Goal: Task Accomplishment & Management: Complete application form

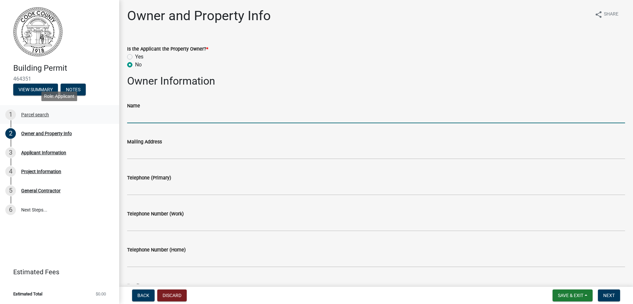
click at [33, 115] on div "Parcel search" at bounding box center [35, 115] width 28 height 5
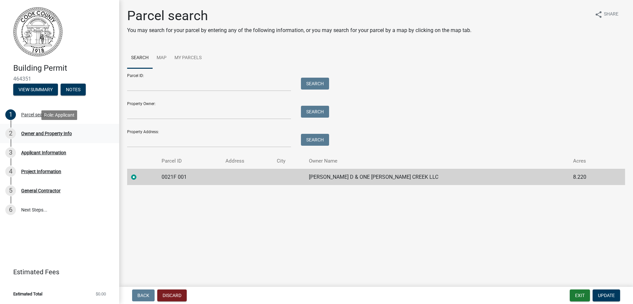
click at [32, 135] on div "Owner and Property Info" at bounding box center [46, 133] width 51 height 5
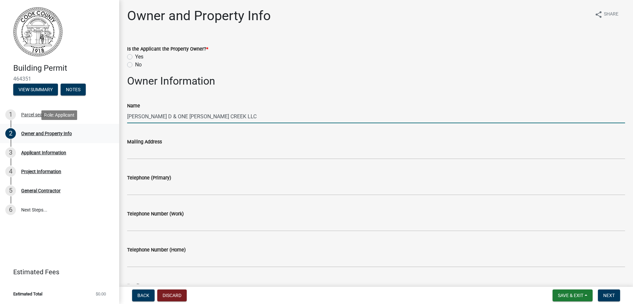
drag, startPoint x: 244, startPoint y: 117, endPoint x: 102, endPoint y: 131, distance: 142.7
click at [102, 131] on div "Building Permit 464351 View Summary Notes 1 Parcel search 2 Owner and Property …" at bounding box center [316, 152] width 633 height 304
type input "CMH Homes, INC"
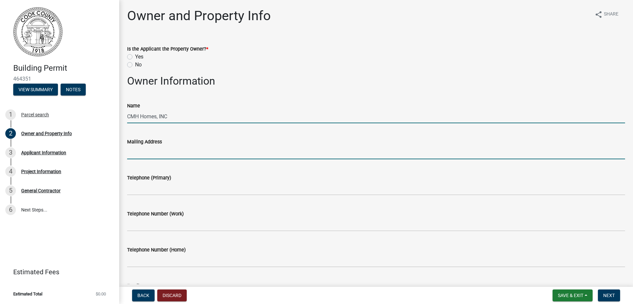
type input "[STREET_ADDRESS]"
type input "2293531200"
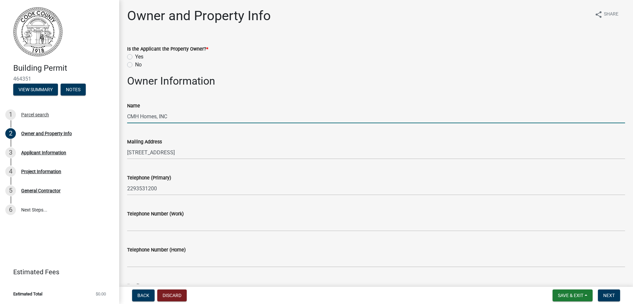
type input "[PERSON_NAME][EMAIL_ADDRESS][DOMAIN_NAME]"
type input "TBD [PERSON_NAME] St"
type input "Lenox, [GEOGRAPHIC_DATA]"
type input "31637"
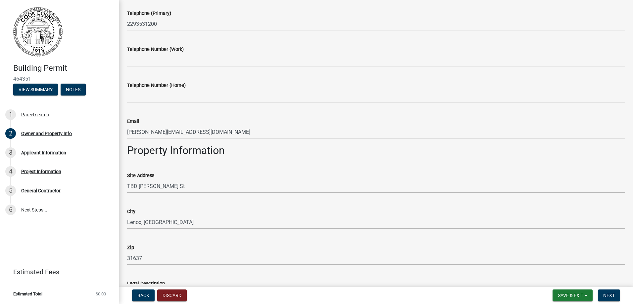
scroll to position [165, 0]
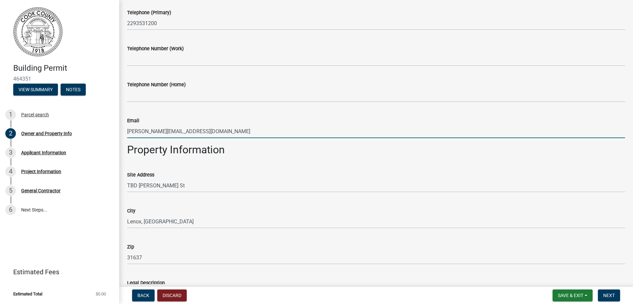
drag, startPoint x: 231, startPoint y: 131, endPoint x: 129, endPoint y: 159, distance: 105.8
click at [129, 159] on wm-data-entity-input-list "Is the Applicant the Property Owner? * Yes No Owner Information Name CMH Homes,…" at bounding box center [376, 143] width 498 height 543
type input "[EMAIL_ADDRESS][PERSON_NAME][DOMAIN_NAME]"
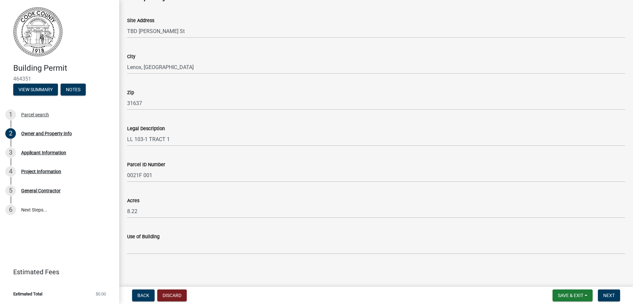
scroll to position [321, 0]
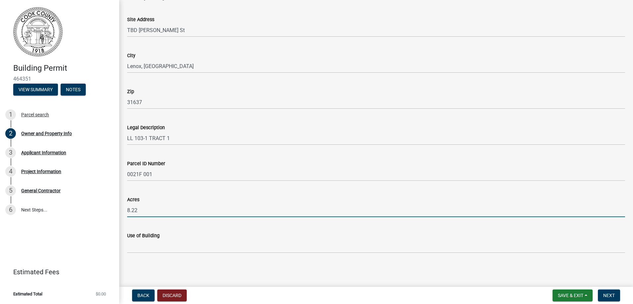
click at [145, 211] on input "8.22" at bounding box center [376, 211] width 498 height 14
type input "8"
type input "1"
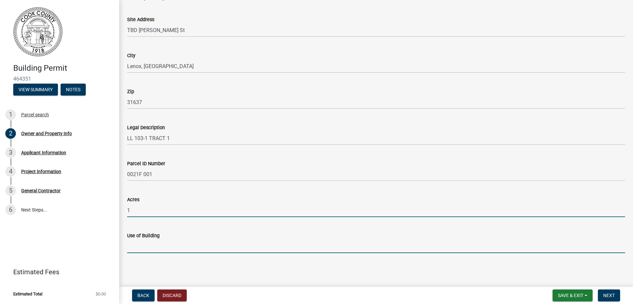
click at [179, 247] on input "Use of Building" at bounding box center [376, 247] width 498 height 14
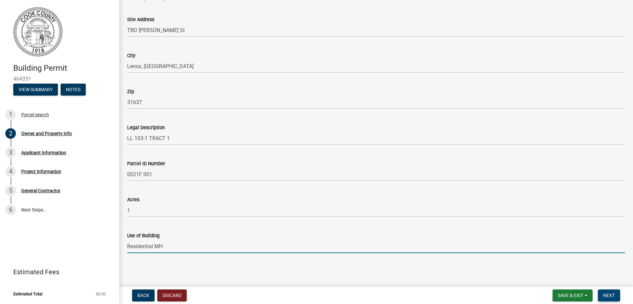
type input "Residential MH"
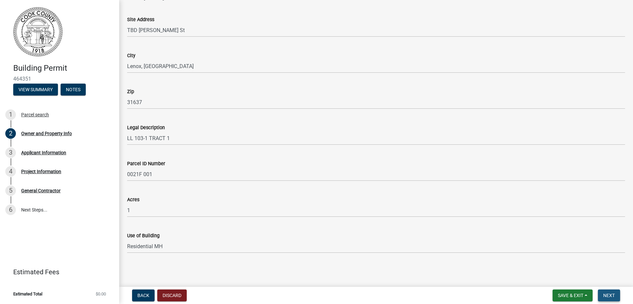
click at [612, 298] on span "Next" at bounding box center [609, 295] width 12 height 5
click at [609, 295] on span "Next" at bounding box center [609, 295] width 12 height 5
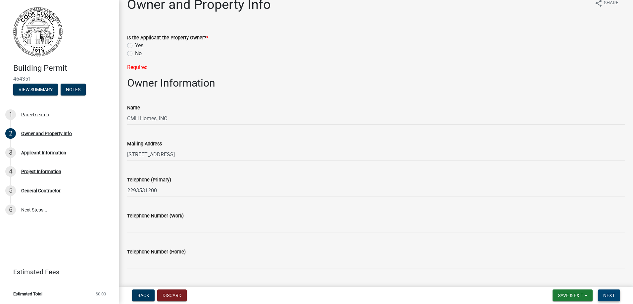
scroll to position [0, 0]
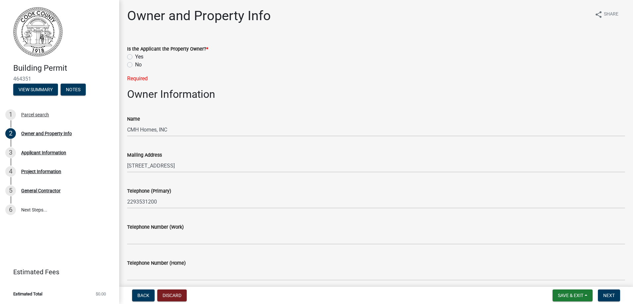
click at [135, 58] on label "Yes" at bounding box center [139, 57] width 8 height 8
click at [135, 57] on input "Yes" at bounding box center [137, 55] width 4 height 4
radio input "true"
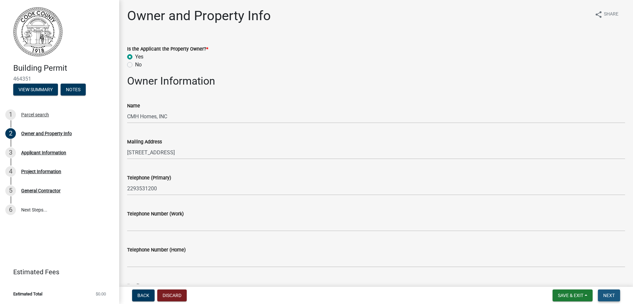
click at [610, 295] on span "Next" at bounding box center [609, 295] width 12 height 5
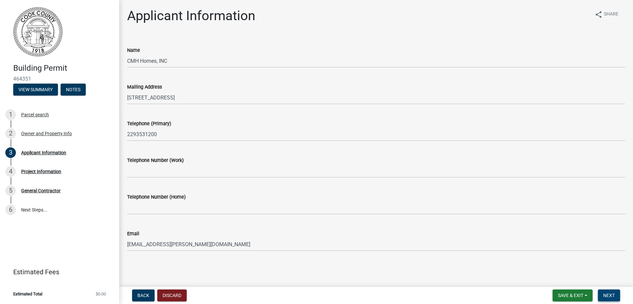
click at [605, 296] on span "Next" at bounding box center [609, 295] width 12 height 5
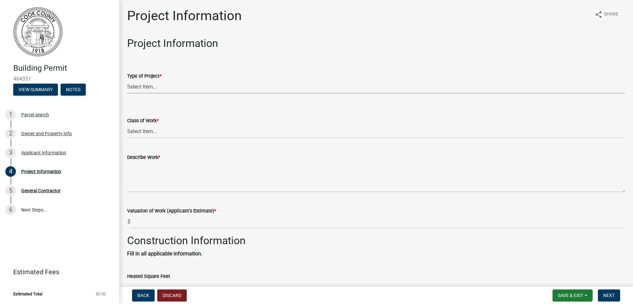
click at [144, 89] on select "Select Item... Manufactured Home New Single Family New Multi-Family New Commerc…" at bounding box center [376, 87] width 498 height 14
click at [127, 80] on select "Select Item... Manufactured Home New Single Family New Multi-Family New Commerc…" at bounding box center [376, 87] width 498 height 14
select select "00748aa1-56c2-4786-b7ff-9b3cb1d8d455"
click at [172, 130] on select "Select Item... Addition Alteration Demolish Erect Move Relocate Repair ReRoof" at bounding box center [376, 132] width 498 height 14
click at [127, 125] on select "Select Item... Addition Alteration Demolish Erect Move Relocate Repair ReRoof" at bounding box center [376, 132] width 498 height 14
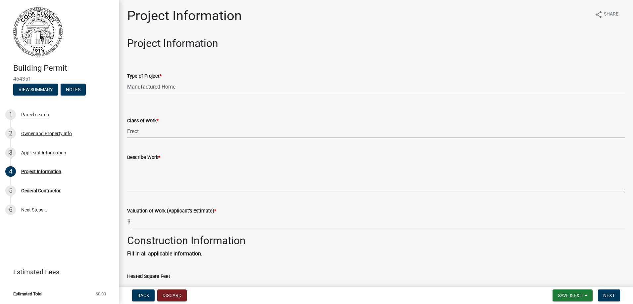
select select "f413462a-a798-4a98-8478-fb6197e89690"
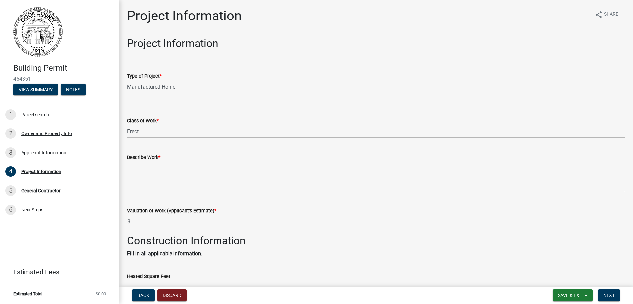
click at [153, 181] on textarea "Describe Work *" at bounding box center [376, 177] width 498 height 31
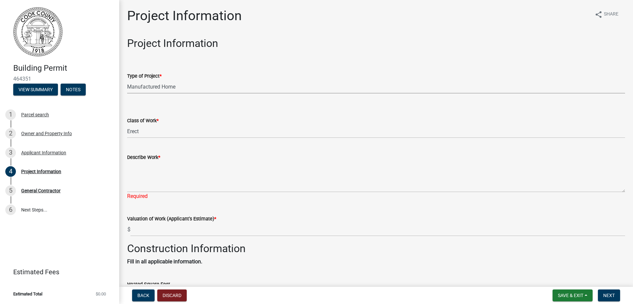
click at [199, 88] on select "Select Item... Manufactured Home New Single Family New Multi-Family New Commerc…" at bounding box center [376, 87] width 498 height 14
click at [198, 88] on select "Select Item... Manufactured Home New Single Family New Multi-Family New Commerc…" at bounding box center [376, 87] width 498 height 14
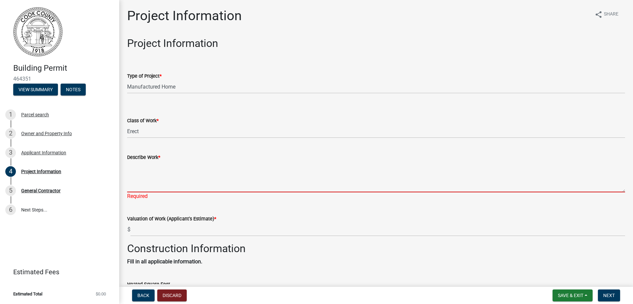
click at [188, 182] on textarea "Describe Work *" at bounding box center [376, 177] width 498 height 31
paste textarea "AP4347 5628 1474 2025 B4EE2 2 HUD 69 75135 440 0 4558 114252 117680 ASPIRE CAP0…"
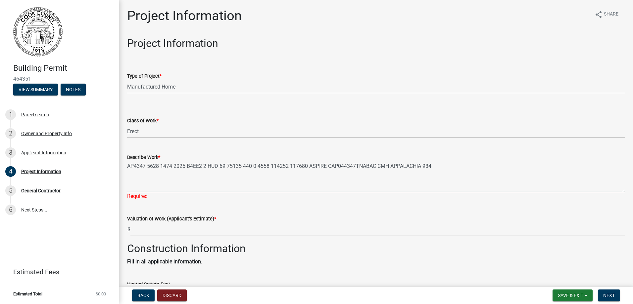
drag, startPoint x: 307, startPoint y: 166, endPoint x: 204, endPoint y: 176, distance: 104.4
click at [204, 176] on textarea "AP4347 5628 1474 2025 B4EE2 2 HUD 69 75135 440 0 4558 114252 117680 ASPIRE CAP0…" at bounding box center [376, 177] width 498 height 31
click at [162, 167] on textarea "AP4347 5628 1474 2025 B4EE2 ASPIRE CAP044347TNABAC CMH APPALACHIA 934" at bounding box center [376, 177] width 498 height 31
click at [153, 165] on textarea "AP4347 5628 1,474sq ft 2025 B4EE2 ASPIRE CAP044347TNABAC CMH APPALACHIA 934" at bounding box center [376, 177] width 498 height 31
drag, startPoint x: 147, startPoint y: 165, endPoint x: 101, endPoint y: 159, distance: 46.1
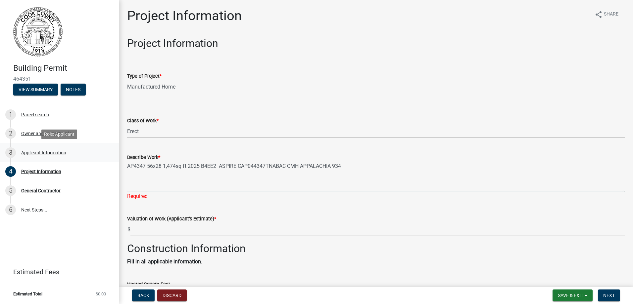
click at [101, 159] on div "Building Permit 464351 View Summary Notes 1 Parcel search 2 Owner and Property …" at bounding box center [316, 152] width 633 height 304
click at [142, 168] on textarea "56x28 1,474sq ft 2025 B4EE2 ASPIRE CAP044347TNABAC CMH APPALACHIA 934" at bounding box center [376, 177] width 498 height 31
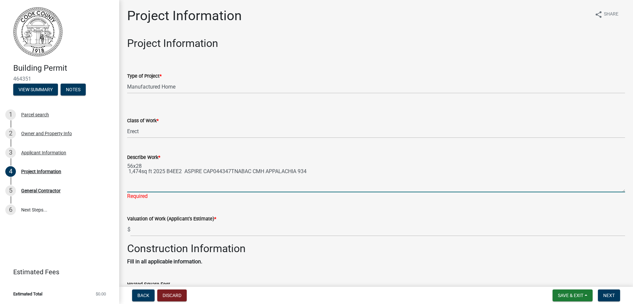
click at [153, 172] on textarea "56x28 1,474sq ft 2025 B4EE2 ASPIRE CAP044347TNABAC CMH APPALACHIA 934" at bounding box center [376, 177] width 498 height 31
click at [198, 183] on textarea "56x28 1,474sq ft 2025 B4EE2 ASPIRE CAP044347TNABAC CMH APPALACHIA 934" at bounding box center [376, 177] width 498 height 31
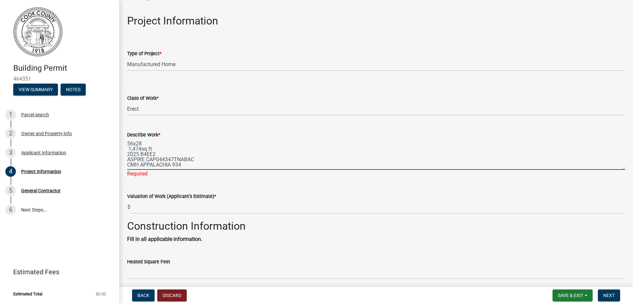
scroll to position [33, 0]
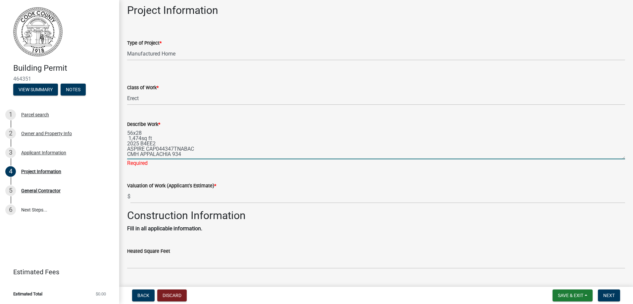
click at [207, 157] on textarea "56x28 1,474sq ft 2025 B4EE2 ASPIRE CAP044347TNABAC CMH APPALACHIA 934" at bounding box center [376, 143] width 498 height 31
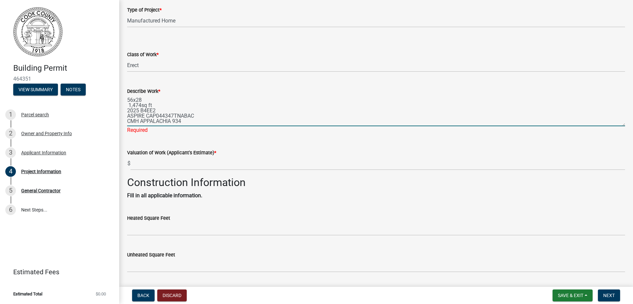
scroll to position [4, 0]
type textarea "56x28 1,474sq ft 2025 B4EE2 ASPIRE CAP044347TNABAC CMH APPALACHIA 934 Place a d…"
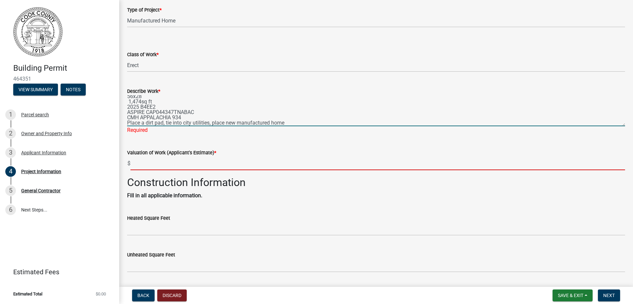
click at [150, 161] on input "text" at bounding box center [377, 164] width 494 height 14
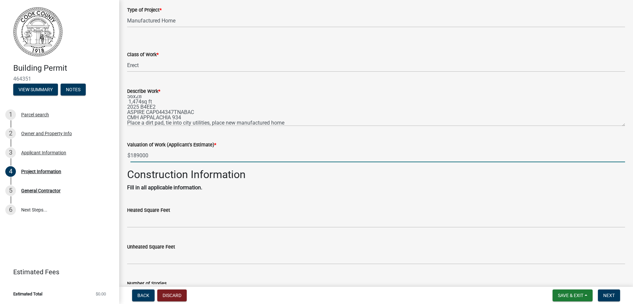
type input "189000"
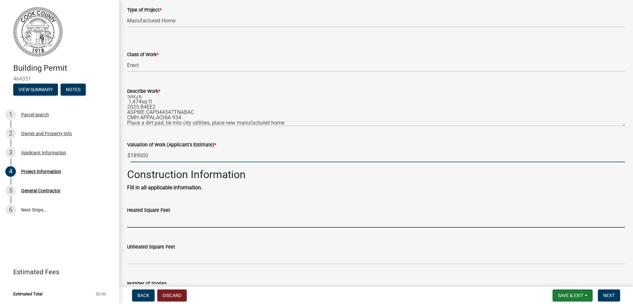
click at [159, 224] on input "text" at bounding box center [376, 221] width 498 height 14
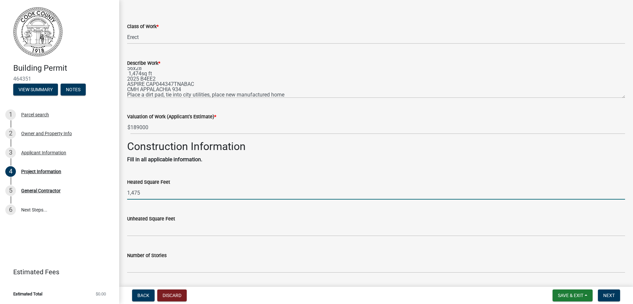
scroll to position [132, 0]
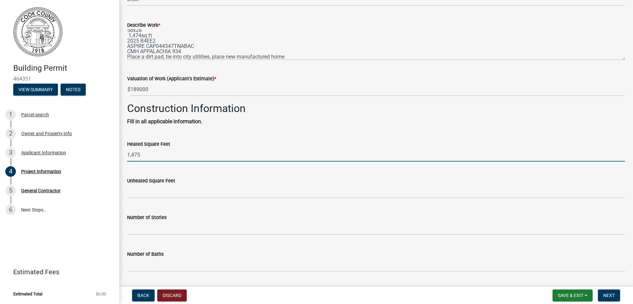
type input "1475"
click at [166, 199] on wm-data-entity-input "Unheated Square Feet" at bounding box center [376, 186] width 498 height 37
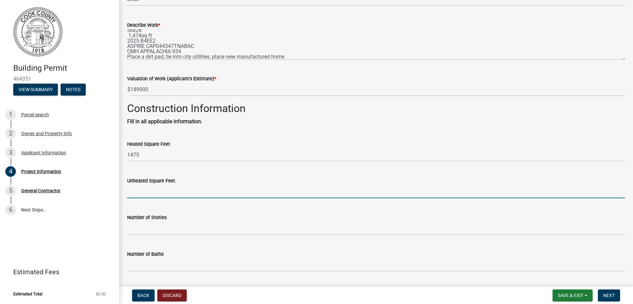
click at [158, 191] on input "text" at bounding box center [376, 192] width 498 height 14
type input "0"
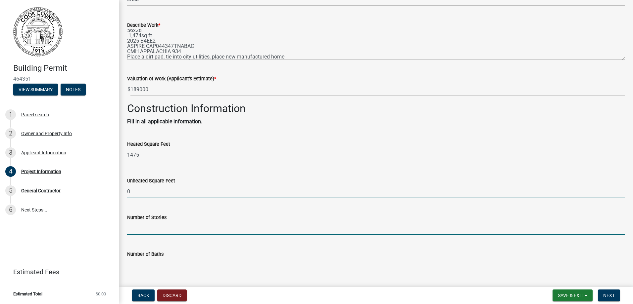
click at [150, 229] on input "text" at bounding box center [376, 229] width 498 height 14
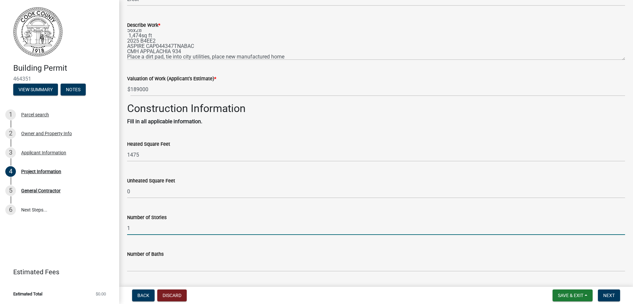
scroll to position [199, 0]
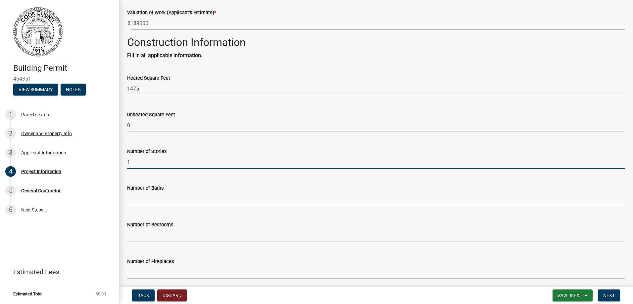
type input "1"
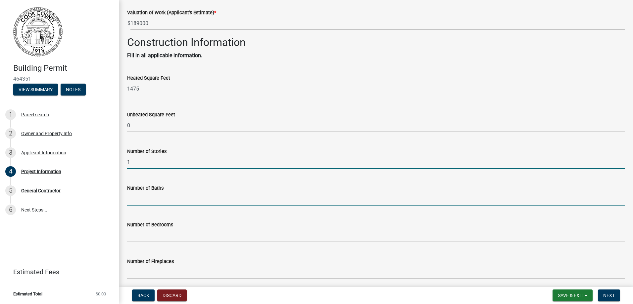
click at [151, 198] on input "text" at bounding box center [376, 199] width 498 height 14
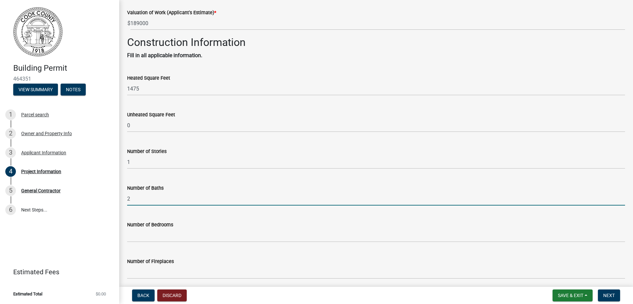
type input "2"
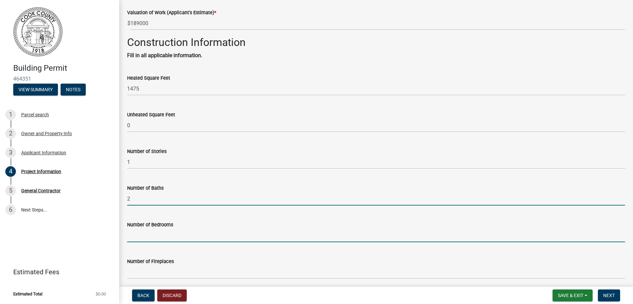
click at [156, 235] on input "text" at bounding box center [376, 236] width 498 height 14
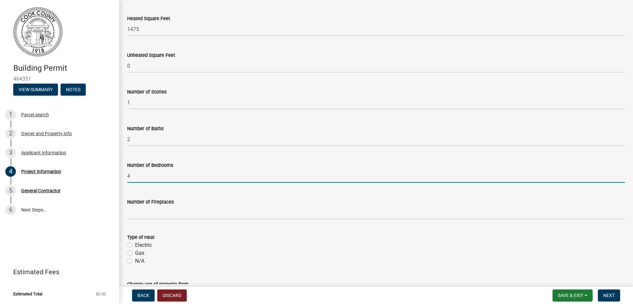
scroll to position [265, 0]
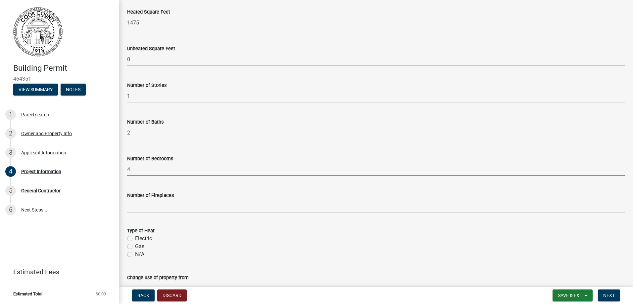
type input "4"
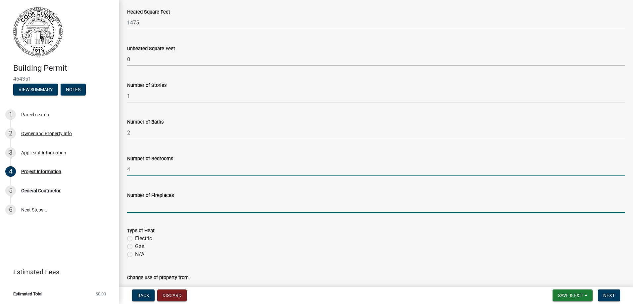
click at [152, 207] on input "text" at bounding box center [376, 207] width 498 height 14
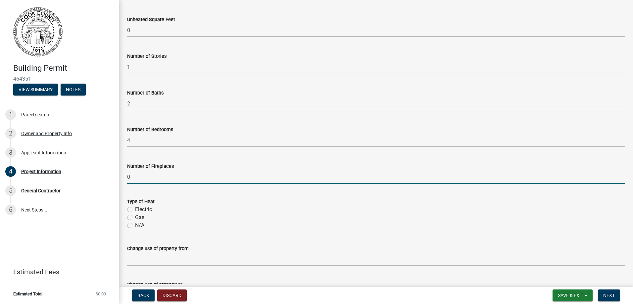
scroll to position [331, 0]
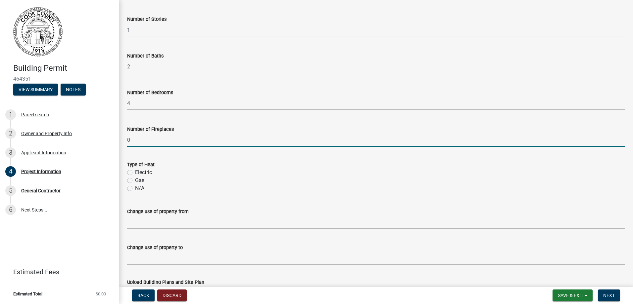
type input "0"
click at [135, 173] on label "Electric" at bounding box center [143, 173] width 17 height 8
click at [135, 173] on input "Electric" at bounding box center [137, 171] width 4 height 4
radio input "true"
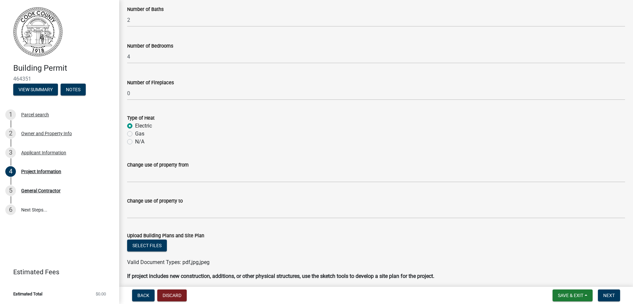
scroll to position [397, 0]
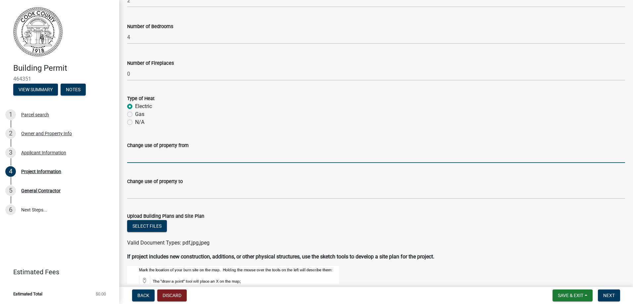
click at [151, 154] on input "Change use of property from" at bounding box center [376, 157] width 498 height 14
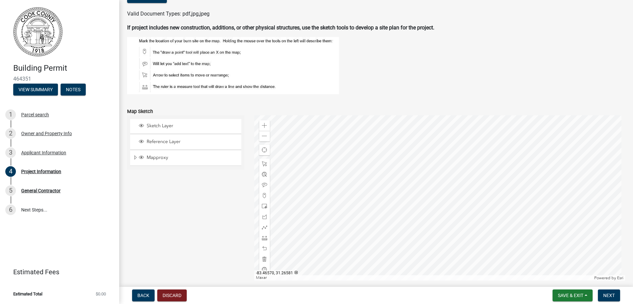
scroll to position [622, 0]
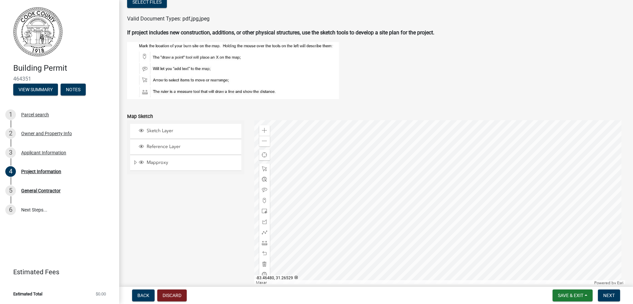
click at [425, 184] on div at bounding box center [439, 202] width 371 height 165
click at [262, 233] on span at bounding box center [264, 232] width 5 height 5
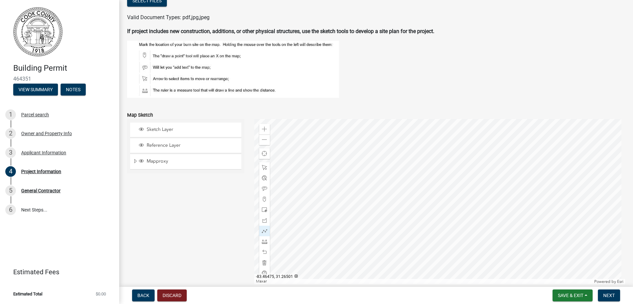
click at [414, 192] on div at bounding box center [439, 201] width 371 height 165
click at [399, 195] on div at bounding box center [439, 201] width 371 height 165
click at [265, 232] on span at bounding box center [264, 231] width 5 height 5
click at [399, 194] on div at bounding box center [439, 201] width 371 height 165
click at [420, 190] on div at bounding box center [439, 201] width 371 height 165
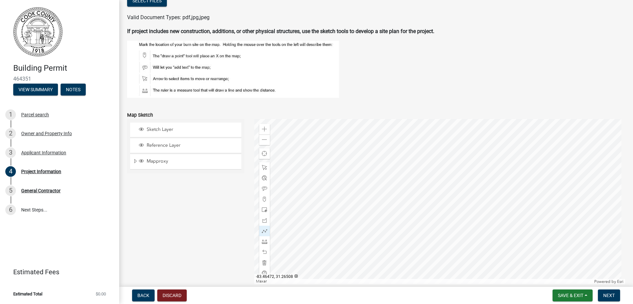
click at [420, 190] on div at bounding box center [439, 201] width 371 height 165
click at [399, 193] on div at bounding box center [439, 201] width 371 height 165
click at [265, 260] on span at bounding box center [264, 262] width 5 height 5
click at [397, 190] on div at bounding box center [439, 201] width 371 height 165
click at [420, 186] on div at bounding box center [439, 201] width 371 height 165
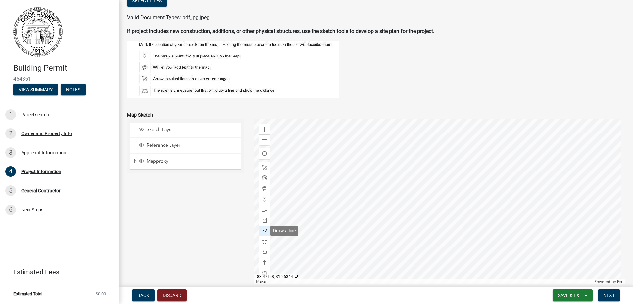
click at [264, 232] on span at bounding box center [264, 231] width 5 height 5
click at [399, 195] on div at bounding box center [439, 201] width 371 height 165
click at [421, 191] on div at bounding box center [439, 201] width 371 height 165
click at [420, 190] on div at bounding box center [439, 201] width 371 height 165
click at [421, 191] on div at bounding box center [439, 201] width 371 height 165
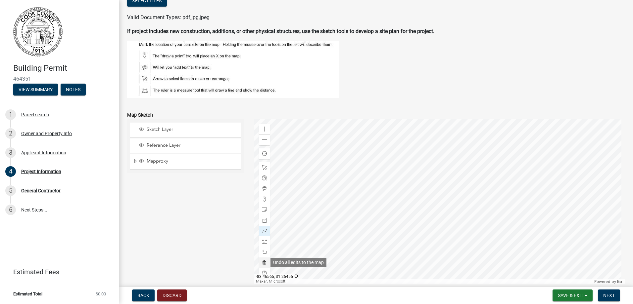
click at [264, 264] on span at bounding box center [264, 262] width 5 height 5
click at [262, 210] on span at bounding box center [264, 210] width 5 height 5
click at [429, 229] on div at bounding box center [439, 201] width 371 height 165
click at [386, 215] on div at bounding box center [439, 201] width 371 height 165
click at [264, 263] on span at bounding box center [264, 262] width 5 height 5
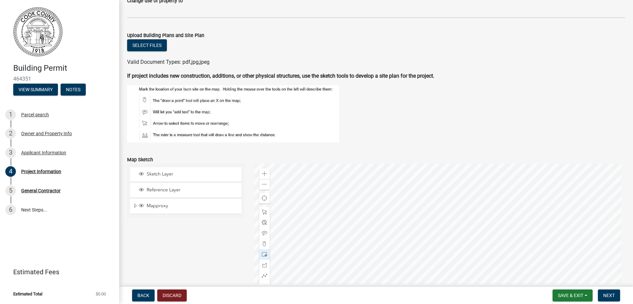
scroll to position [555, 0]
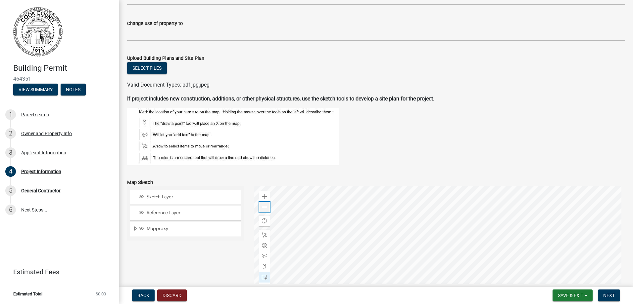
click at [260, 208] on div "Zoom out" at bounding box center [264, 207] width 11 height 11
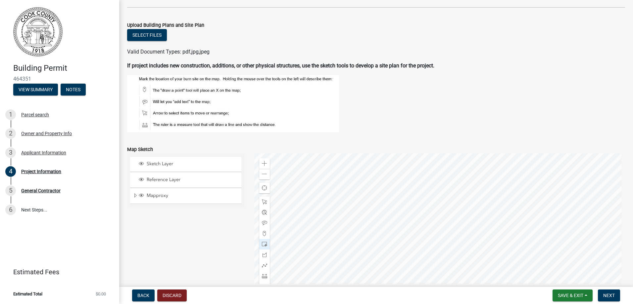
click at [422, 244] on div at bounding box center [439, 236] width 371 height 165
click at [409, 239] on div at bounding box center [439, 236] width 371 height 165
click at [262, 242] on span at bounding box center [264, 244] width 5 height 5
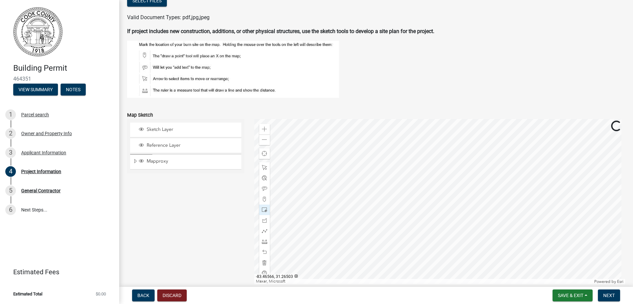
click at [347, 185] on div at bounding box center [439, 201] width 371 height 165
click at [387, 198] on div at bounding box center [439, 201] width 371 height 165
click at [263, 264] on span at bounding box center [264, 262] width 5 height 5
click at [375, 185] on div at bounding box center [439, 201] width 371 height 165
click at [265, 210] on span at bounding box center [264, 210] width 5 height 5
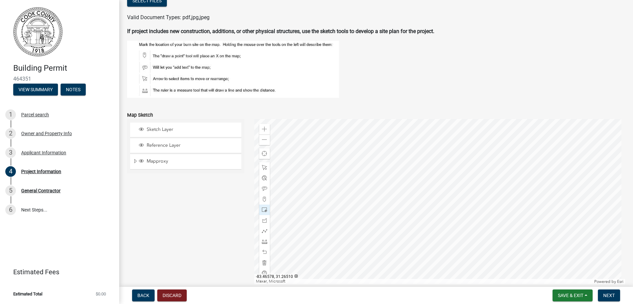
click at [340, 180] on div at bounding box center [439, 201] width 371 height 165
click at [263, 166] on span at bounding box center [264, 167] width 5 height 5
click at [359, 190] on div at bounding box center [439, 201] width 371 height 165
click at [417, 152] on span "Close" at bounding box center [419, 154] width 5 height 5
click at [369, 176] on div at bounding box center [439, 201] width 371 height 165
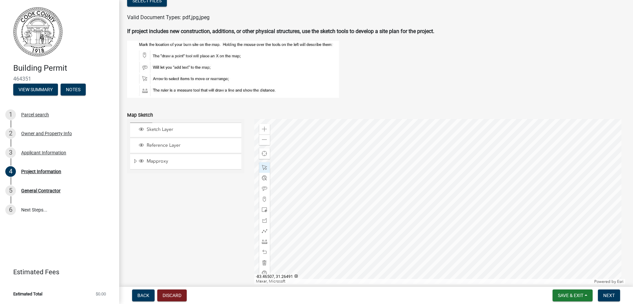
click at [383, 194] on div at bounding box center [439, 201] width 371 height 165
click at [262, 212] on span at bounding box center [264, 210] width 5 height 5
click at [379, 207] on div at bounding box center [439, 201] width 371 height 165
click at [265, 168] on span at bounding box center [264, 167] width 5 height 5
click at [374, 206] on div at bounding box center [439, 201] width 371 height 165
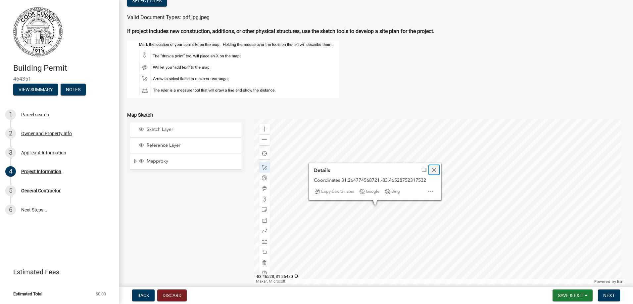
click at [435, 168] on span "Close" at bounding box center [433, 169] width 5 height 5
click at [353, 202] on div at bounding box center [439, 201] width 371 height 165
click at [370, 199] on div at bounding box center [439, 201] width 371 height 165
click at [372, 157] on div at bounding box center [439, 201] width 371 height 165
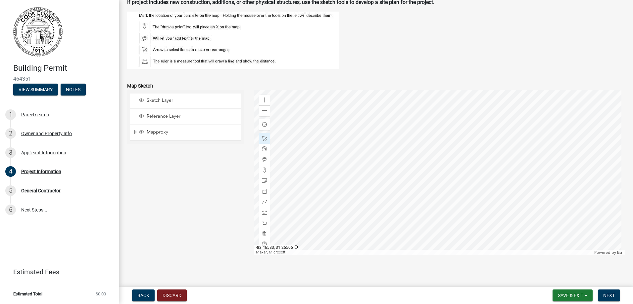
scroll to position [655, 0]
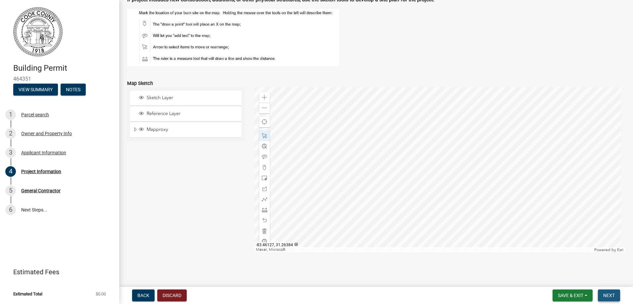
click at [617, 297] on button "Next" at bounding box center [609, 296] width 22 height 12
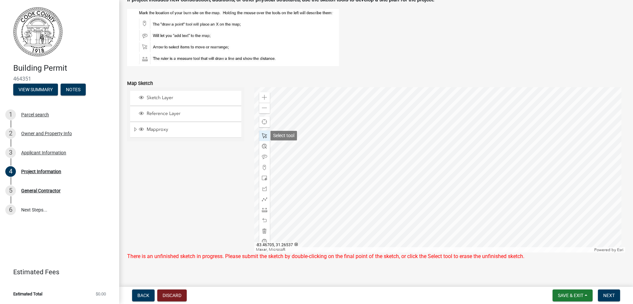
click at [264, 134] on span at bounding box center [264, 135] width 5 height 5
click at [262, 137] on span at bounding box center [264, 135] width 5 height 5
click at [263, 137] on span at bounding box center [264, 135] width 5 height 5
click at [604, 295] on span "Next" at bounding box center [609, 295] width 12 height 5
click at [265, 147] on span at bounding box center [264, 146] width 5 height 5
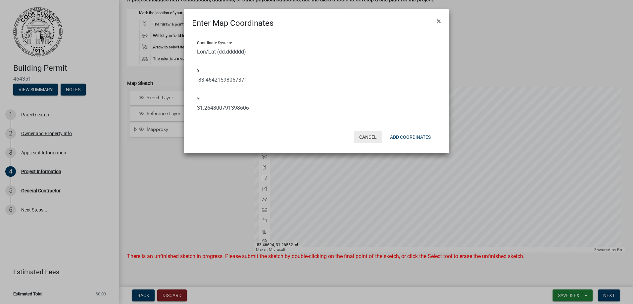
click at [372, 136] on button "Cancel" at bounding box center [368, 137] width 28 height 12
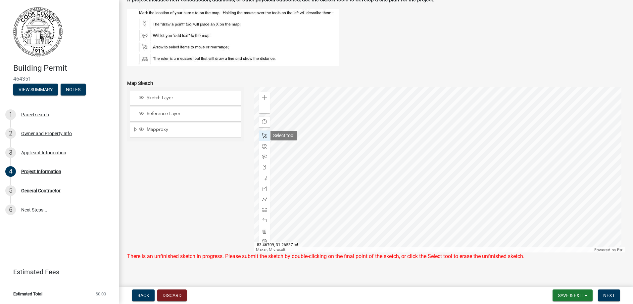
click at [262, 137] on span at bounding box center [264, 135] width 5 height 5
click at [264, 136] on span at bounding box center [264, 135] width 5 height 5
click at [364, 168] on div at bounding box center [439, 169] width 371 height 165
click at [305, 188] on div at bounding box center [439, 169] width 371 height 165
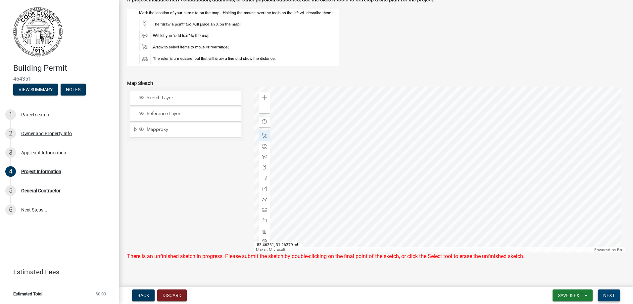
click at [613, 298] on span "Next" at bounding box center [609, 295] width 12 height 5
click at [352, 170] on div at bounding box center [439, 169] width 371 height 165
click at [409, 137] on span "Close" at bounding box center [411, 134] width 5 height 5
click at [407, 148] on div at bounding box center [439, 169] width 371 height 165
click at [350, 145] on div at bounding box center [439, 169] width 371 height 165
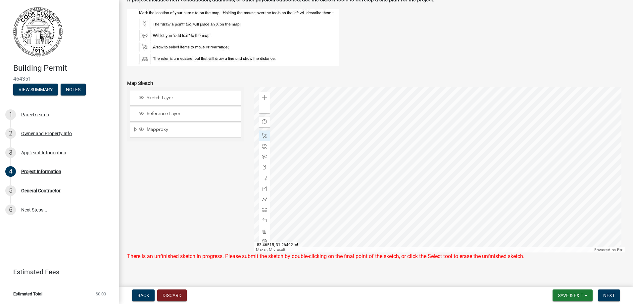
click at [379, 162] on div at bounding box center [439, 169] width 371 height 165
click at [617, 296] on button "Next" at bounding box center [609, 296] width 22 height 12
click at [264, 137] on span at bounding box center [264, 135] width 5 height 5
click at [608, 295] on span "Next" at bounding box center [609, 295] width 12 height 5
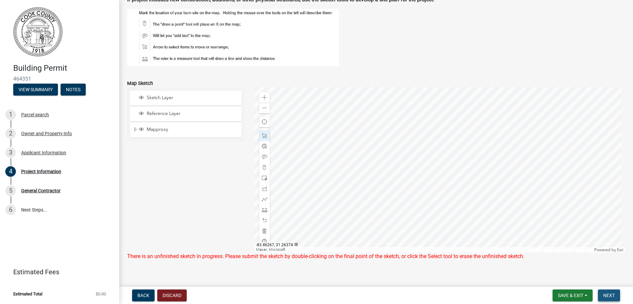
click at [609, 296] on span "Next" at bounding box center [609, 295] width 12 height 5
click at [153, 133] on div "Mapproxy" at bounding box center [188, 130] width 101 height 7
click at [163, 116] on span "Reference Layer" at bounding box center [192, 114] width 94 height 6
click at [155, 97] on span "Sketch Layer" at bounding box center [192, 98] width 94 height 6
click at [155, 98] on span "Sketch Layer" at bounding box center [192, 98] width 94 height 6
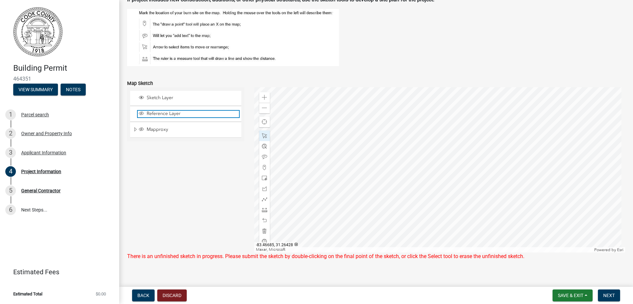
click at [155, 114] on span "Reference Layer" at bounding box center [192, 114] width 94 height 6
click at [157, 128] on span "Mapproxy" at bounding box center [192, 130] width 94 height 6
click at [262, 121] on span "Find my location" at bounding box center [264, 121] width 5 height 5
click at [605, 294] on span "Next" at bounding box center [609, 295] width 12 height 5
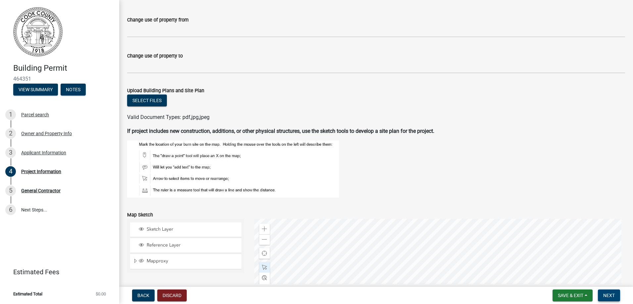
scroll to position [522, 0]
click at [190, 124] on wm-data-entity-input "Upload Building Plans and Site Plan Select files Valid Document Types: pdf,jpg,…" at bounding box center [376, 103] width 498 height 49
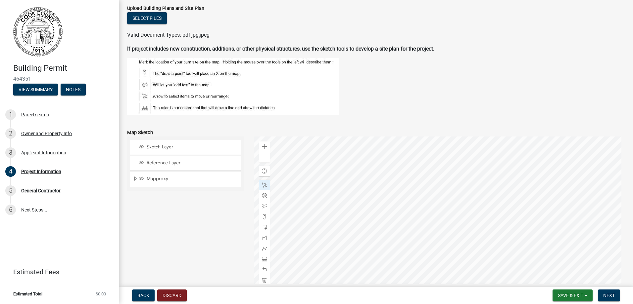
scroll to position [655, 0]
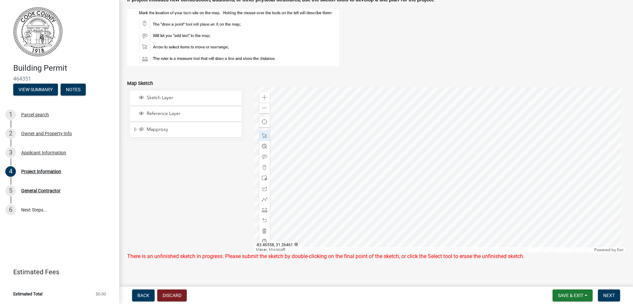
click at [352, 185] on div at bounding box center [439, 169] width 371 height 165
click at [352, 184] on div at bounding box center [439, 169] width 371 height 165
click at [354, 182] on div at bounding box center [439, 169] width 371 height 165
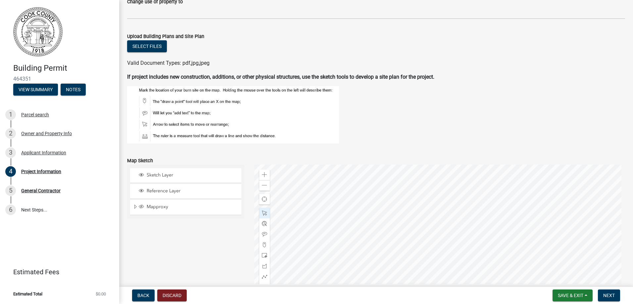
scroll to position [622, 0]
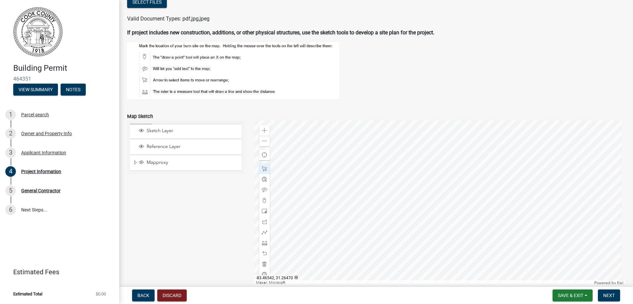
click at [389, 192] on div at bounding box center [439, 202] width 371 height 165
click at [351, 225] on div at bounding box center [439, 202] width 371 height 165
click at [613, 296] on span "Next" at bounding box center [609, 295] width 12 height 5
click at [263, 145] on div "Zoom out" at bounding box center [264, 141] width 11 height 11
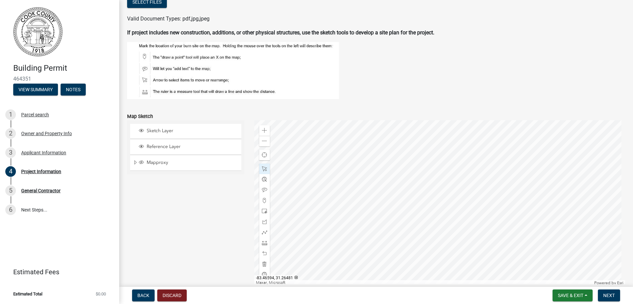
click at [313, 198] on div at bounding box center [439, 202] width 371 height 165
click at [348, 178] on div at bounding box center [439, 202] width 371 height 165
click at [349, 178] on div at bounding box center [439, 202] width 371 height 165
click at [457, 145] on div at bounding box center [439, 202] width 371 height 165
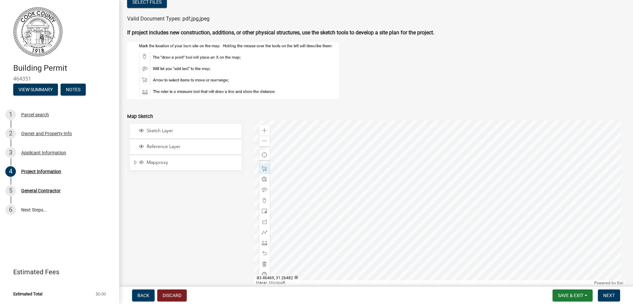
click at [468, 197] on div at bounding box center [439, 202] width 371 height 165
click at [604, 295] on span "Next" at bounding box center [609, 295] width 12 height 5
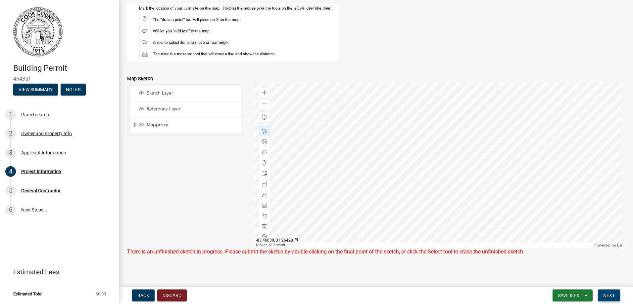
scroll to position [663, 0]
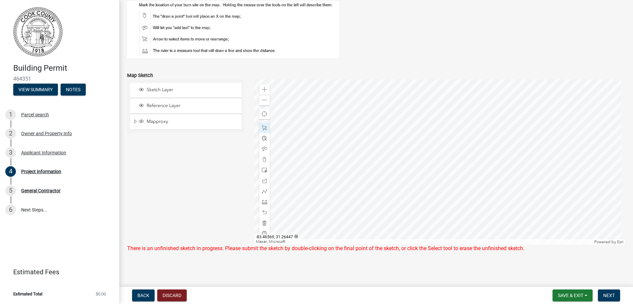
click at [345, 207] on div at bounding box center [439, 161] width 371 height 165
click at [365, 190] on div at bounding box center [439, 161] width 371 height 165
click at [367, 188] on div at bounding box center [439, 161] width 371 height 165
click at [401, 211] on div at bounding box center [439, 161] width 371 height 165
click at [611, 296] on span "Next" at bounding box center [609, 295] width 12 height 5
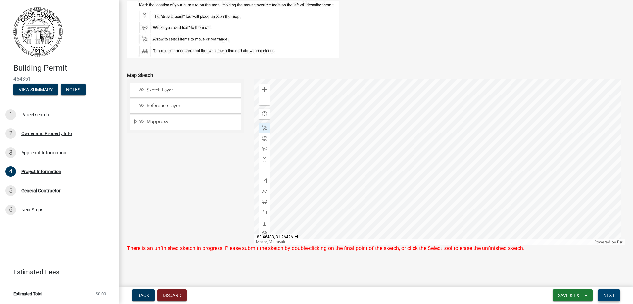
click at [608, 297] on span "Next" at bounding box center [609, 295] width 12 height 5
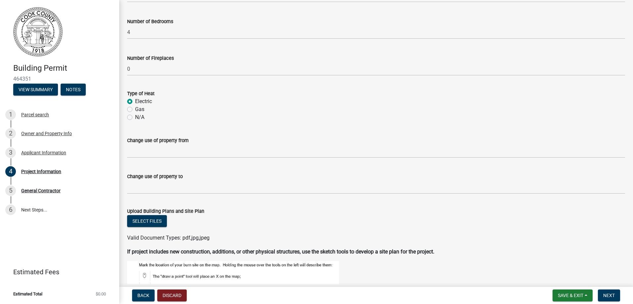
scroll to position [497, 0]
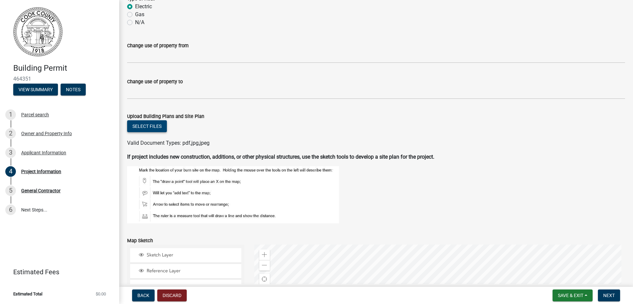
click at [149, 125] on button "Select files" at bounding box center [147, 126] width 40 height 12
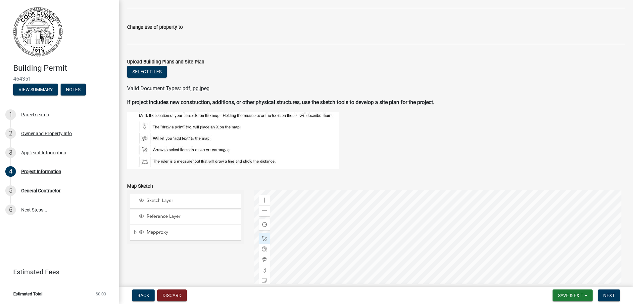
scroll to position [464, 0]
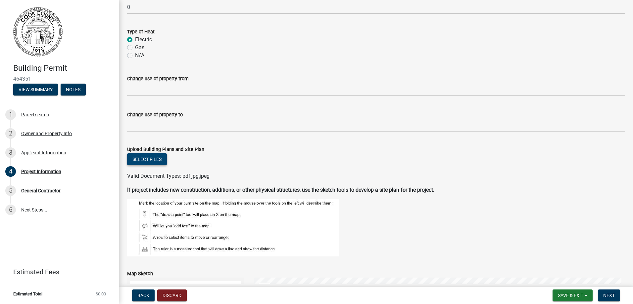
click at [148, 160] on button "Select files" at bounding box center [147, 160] width 40 height 12
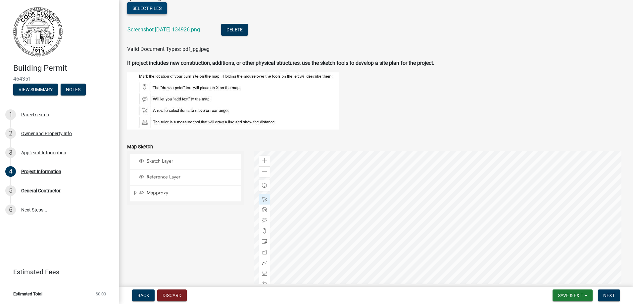
scroll to position [687, 0]
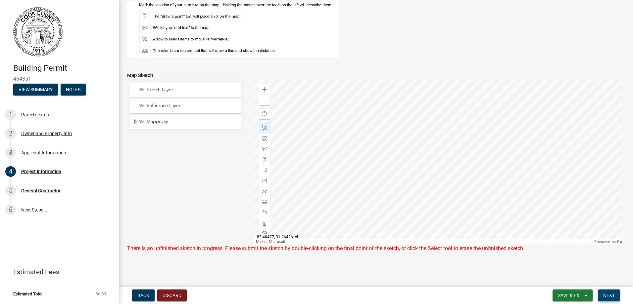
click at [611, 298] on span "Next" at bounding box center [609, 295] width 12 height 5
click at [265, 223] on span at bounding box center [264, 223] width 5 height 5
click at [609, 297] on span "Next" at bounding box center [609, 295] width 12 height 5
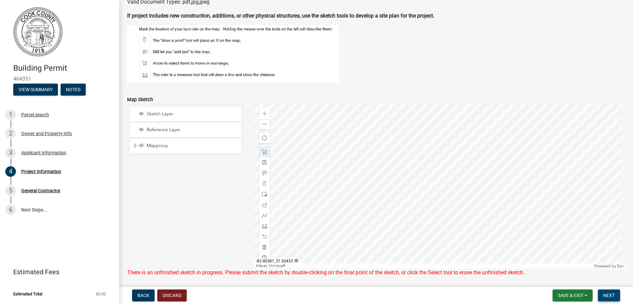
scroll to position [654, 0]
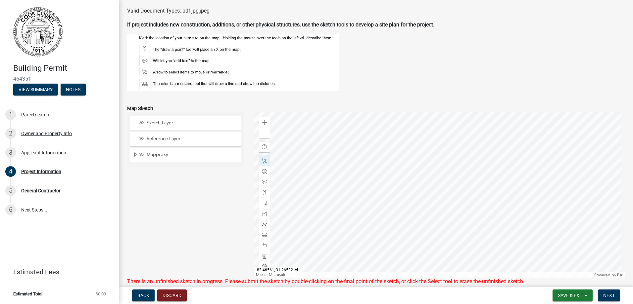
click at [410, 68] on figure at bounding box center [376, 62] width 498 height 57
click at [408, 70] on figure at bounding box center [376, 62] width 498 height 57
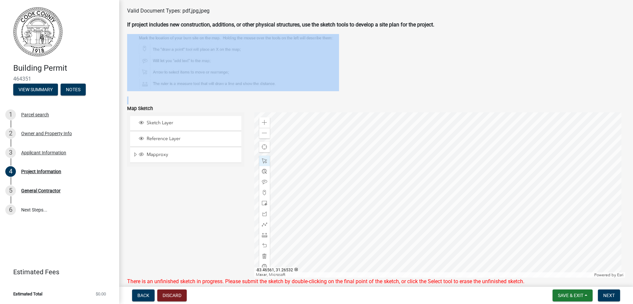
click at [408, 70] on figure at bounding box center [376, 62] width 498 height 57
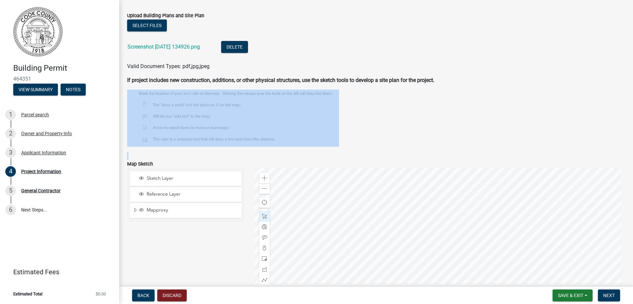
scroll to position [587, 0]
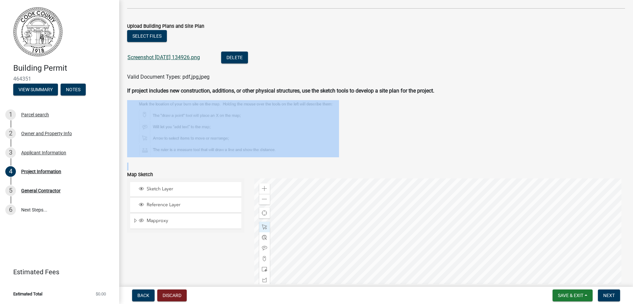
click at [194, 60] on link "Screenshot [DATE] 134926.png" at bounding box center [163, 57] width 72 height 6
click at [157, 35] on button "Select files" at bounding box center [147, 36] width 40 height 12
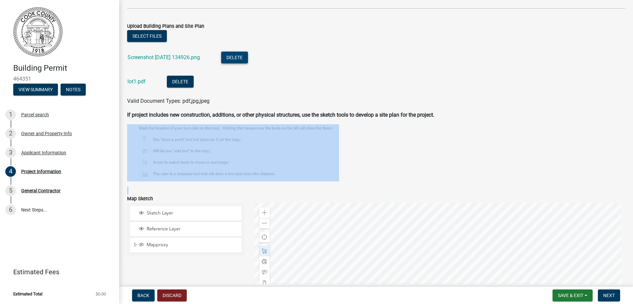
click at [246, 60] on button "Delete" at bounding box center [234, 58] width 27 height 12
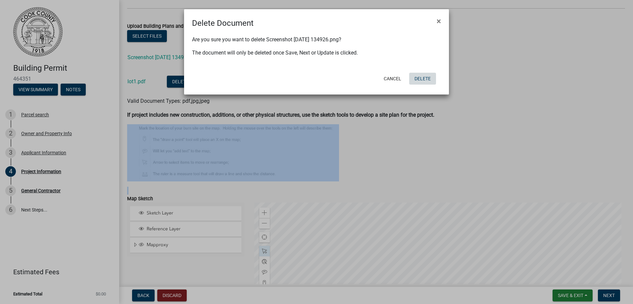
click at [424, 78] on button "Delete" at bounding box center [422, 79] width 27 height 12
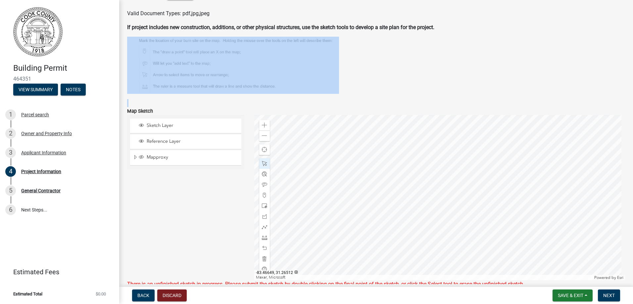
scroll to position [687, 0]
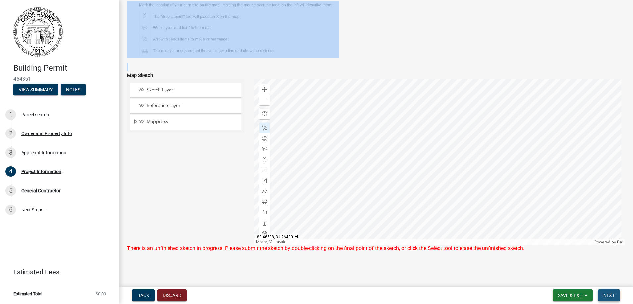
click at [611, 293] on span "Next" at bounding box center [609, 295] width 12 height 5
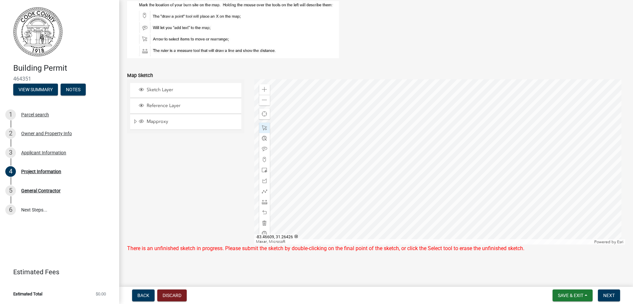
click at [316, 249] on div "There is an unfinished sketch in progress. Please submit the sketch by double-c…" at bounding box center [376, 249] width 498 height 8
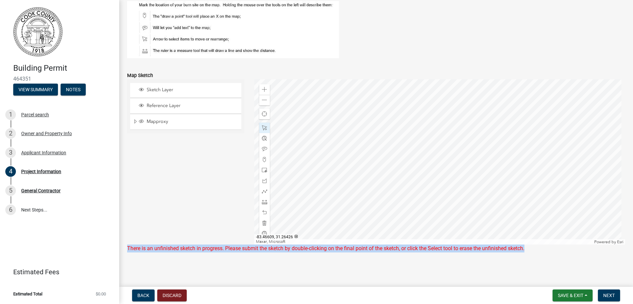
click at [316, 249] on div "There is an unfinished sketch in progress. Please submit the sketch by double-c…" at bounding box center [376, 249] width 498 height 8
click at [347, 211] on div at bounding box center [439, 161] width 371 height 165
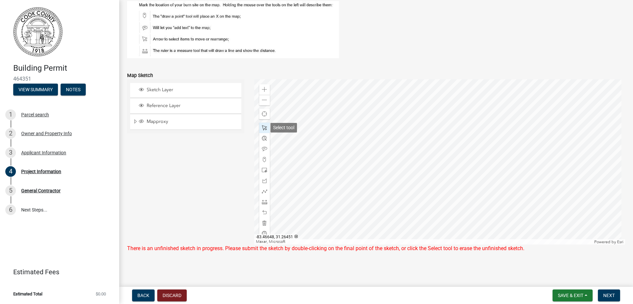
click at [264, 127] on span at bounding box center [264, 127] width 5 height 5
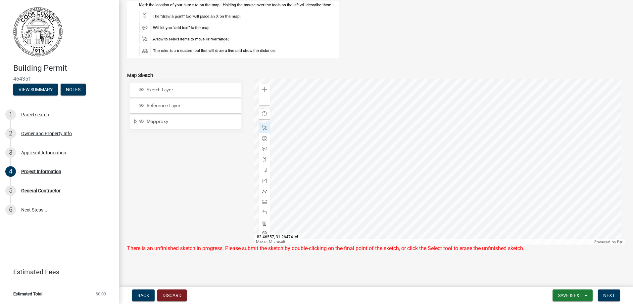
drag, startPoint x: 263, startPoint y: 127, endPoint x: 369, endPoint y: 172, distance: 115.1
click at [369, 172] on div at bounding box center [439, 161] width 371 height 165
click at [262, 101] on span at bounding box center [264, 100] width 5 height 5
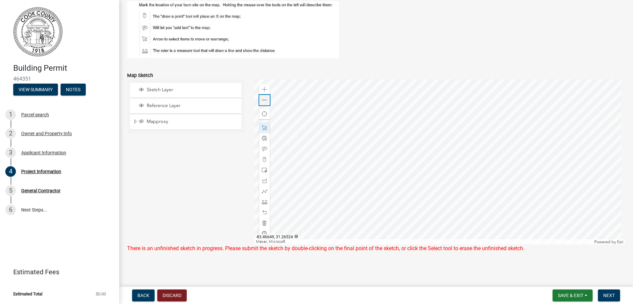
click at [262, 101] on span at bounding box center [264, 100] width 5 height 5
click at [441, 167] on div at bounding box center [439, 161] width 371 height 165
click at [139, 120] on span "Layer List" at bounding box center [141, 121] width 5 height 5
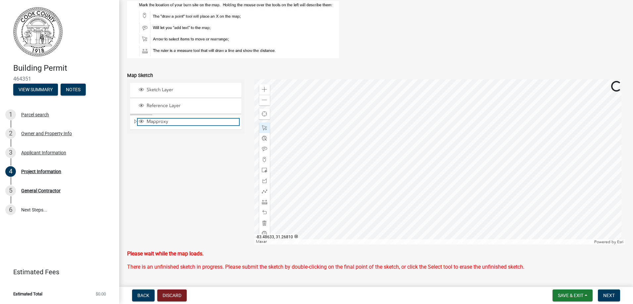
click at [139, 120] on span "Layer List" at bounding box center [141, 121] width 5 height 5
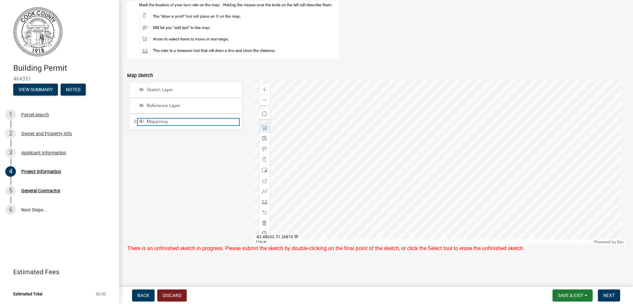
click at [139, 120] on span "Layer List" at bounding box center [141, 121] width 5 height 5
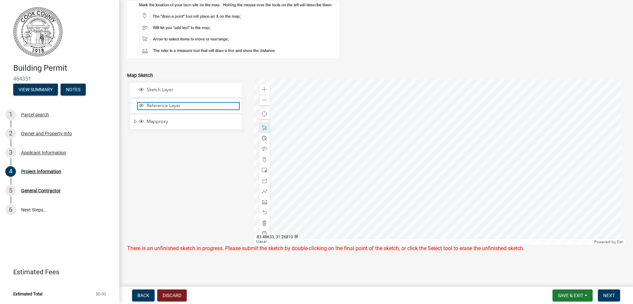
click at [147, 108] on span "Reference Layer" at bounding box center [192, 106] width 94 height 6
click at [156, 97] on div "Sketch Layer" at bounding box center [185, 90] width 111 height 15
click at [263, 232] on span at bounding box center [264, 233] width 5 height 5
click at [609, 295] on span "Next" at bounding box center [609, 295] width 12 height 5
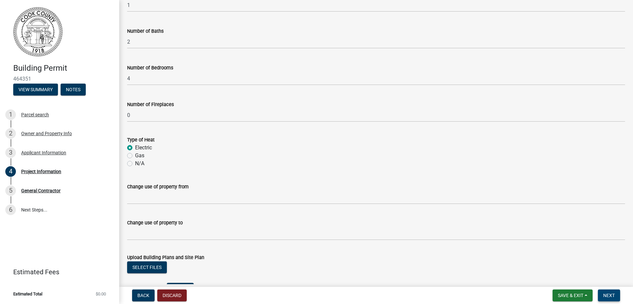
scroll to position [422, 0]
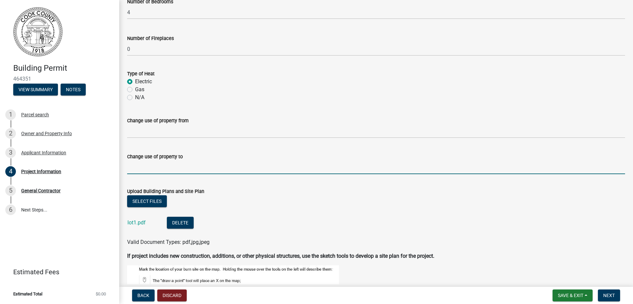
click at [253, 172] on input "Change use of property to" at bounding box center [376, 168] width 498 height 14
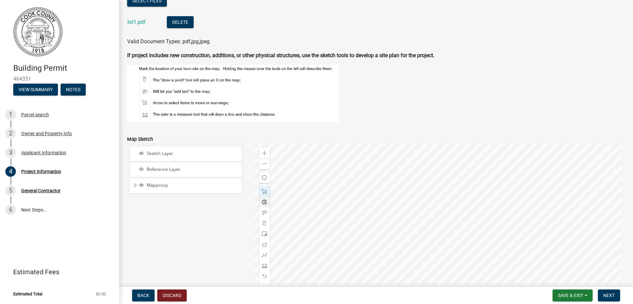
scroll to position [654, 0]
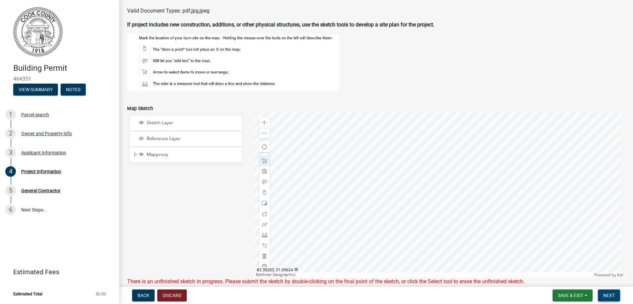
click at [612, 296] on span "Next" at bounding box center [609, 295] width 12 height 5
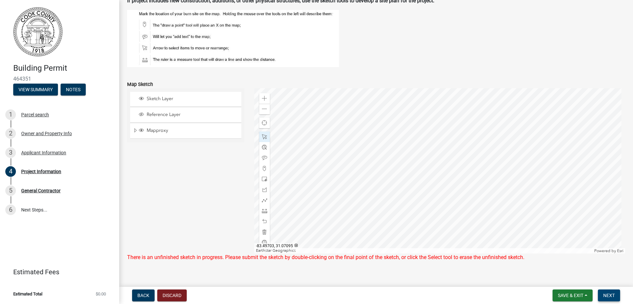
scroll to position [687, 0]
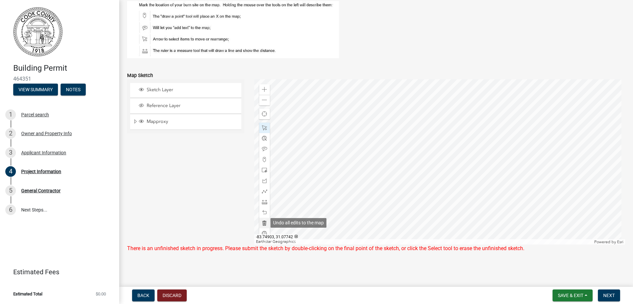
click at [262, 221] on span at bounding box center [264, 223] width 5 height 5
click at [262, 211] on span at bounding box center [264, 212] width 5 height 5
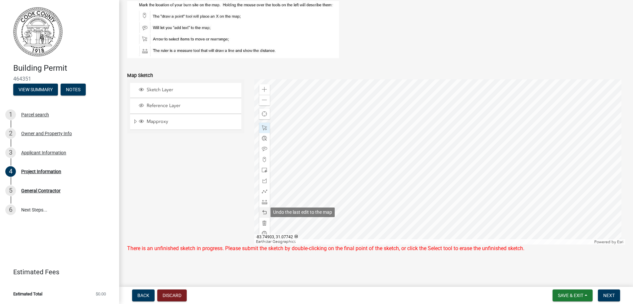
click at [262, 211] on span at bounding box center [264, 212] width 5 height 5
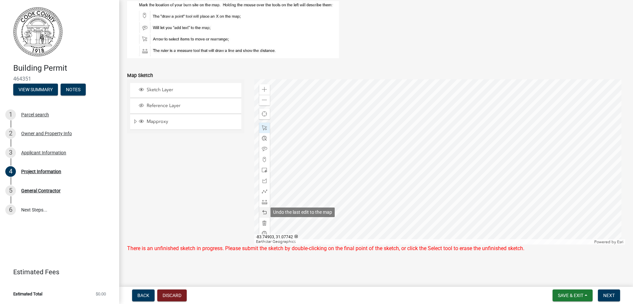
click at [262, 211] on span at bounding box center [264, 212] width 5 height 5
click at [262, 87] on span at bounding box center [264, 89] width 5 height 5
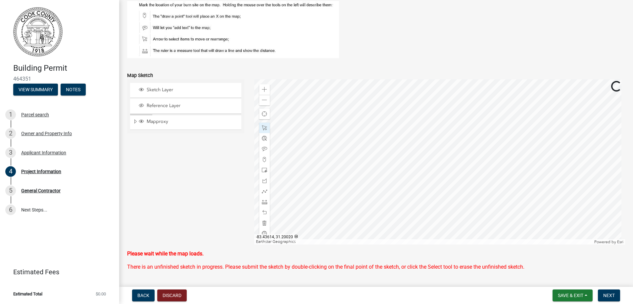
click at [416, 245] on div at bounding box center [439, 161] width 371 height 165
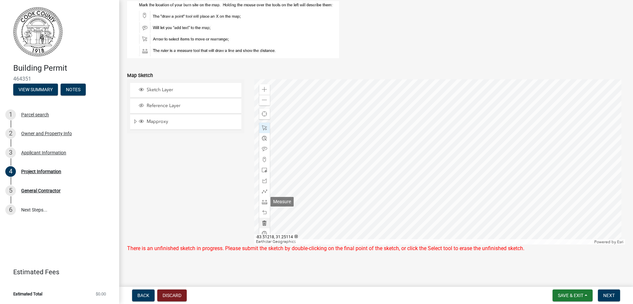
click at [259, 223] on div at bounding box center [264, 181] width 11 height 117
click at [259, 232] on div at bounding box center [264, 234] width 11 height 11
click at [263, 223] on span at bounding box center [264, 223] width 5 height 5
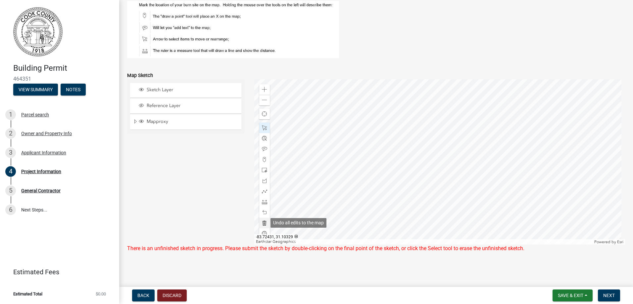
click at [263, 223] on span at bounding box center [264, 223] width 5 height 5
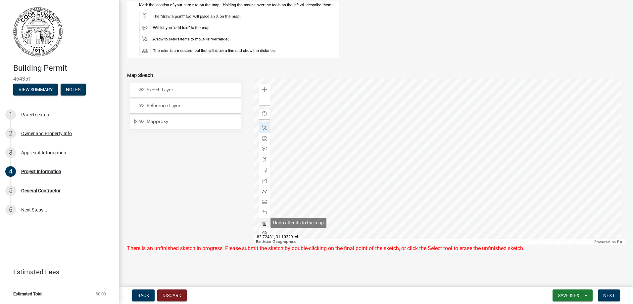
click at [263, 222] on span at bounding box center [264, 223] width 5 height 5
click at [616, 289] on nav "Back Discard Save & Exit Save Save & Exit Next" at bounding box center [376, 295] width 514 height 17
click at [615, 293] on button "Next" at bounding box center [609, 296] width 22 height 12
click at [241, 275] on main "Project Information share Share Project Information Type of Project * Select It…" at bounding box center [376, 142] width 514 height 285
click at [143, 298] on span "Back" at bounding box center [143, 295] width 12 height 5
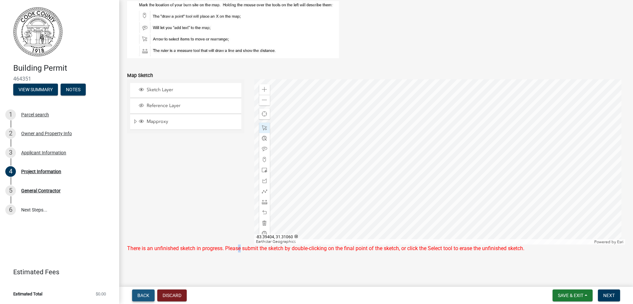
scroll to position [0, 0]
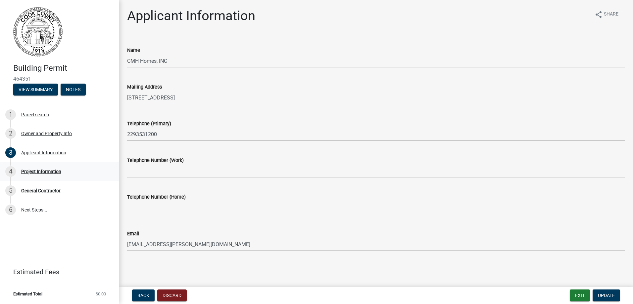
click at [53, 174] on div "4 Project Information" at bounding box center [56, 171] width 103 height 11
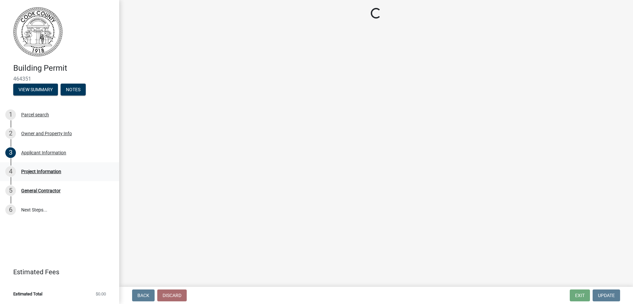
select select "00748aa1-56c2-4786-b7ff-9b3cb1d8d455"
select select "f413462a-a798-4a98-8478-fb6197e89690"
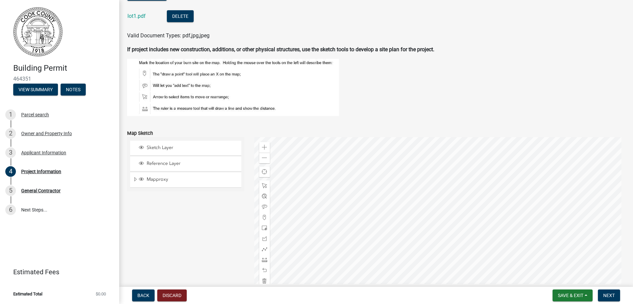
scroll to position [679, 0]
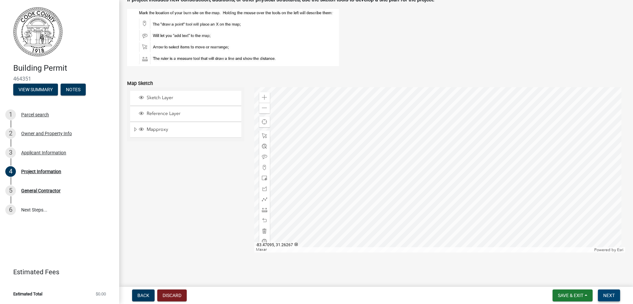
click at [599, 297] on button "Next" at bounding box center [609, 296] width 22 height 12
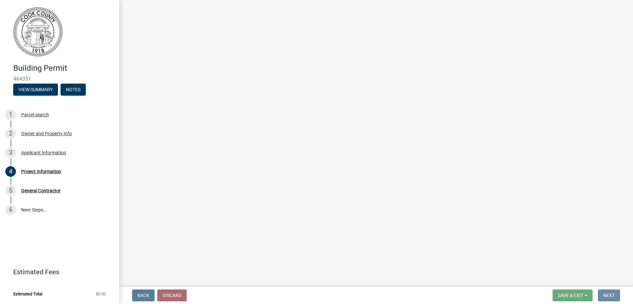
scroll to position [0, 0]
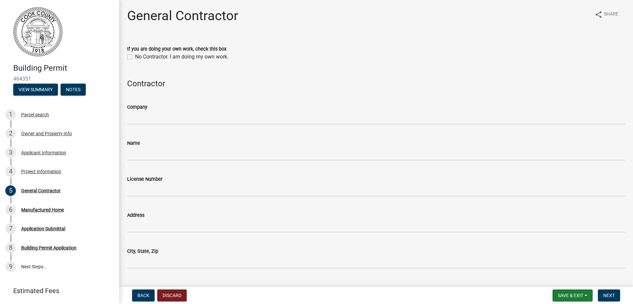
click at [141, 58] on label "No Contractor. I am doing my own work." at bounding box center [181, 57] width 93 height 8
click at [139, 57] on input "No Contractor. I am doing my own work." at bounding box center [137, 55] width 4 height 4
checkbox input "true"
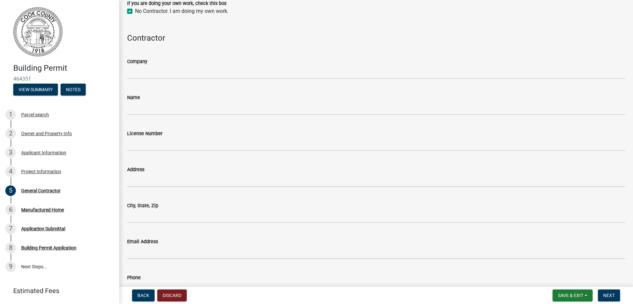
scroll to position [88, 0]
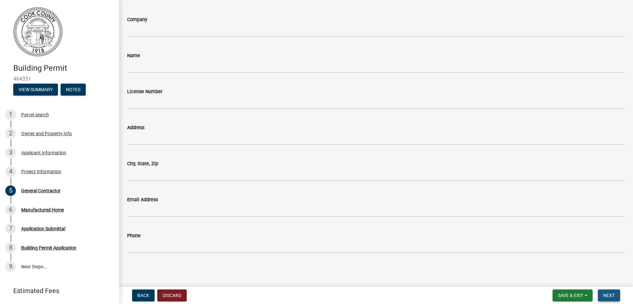
click at [599, 293] on button "Next" at bounding box center [609, 296] width 22 height 12
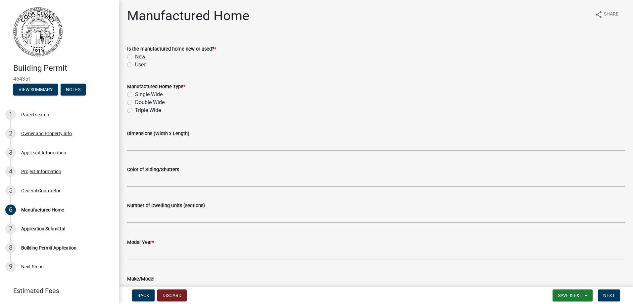
click at [142, 58] on label "New" at bounding box center [140, 57] width 10 height 8
click at [139, 57] on input "New" at bounding box center [137, 55] width 4 height 4
radio input "true"
click at [145, 104] on label "Double Wide" at bounding box center [149, 103] width 29 height 8
click at [139, 103] on input "Double Wide" at bounding box center [137, 101] width 4 height 4
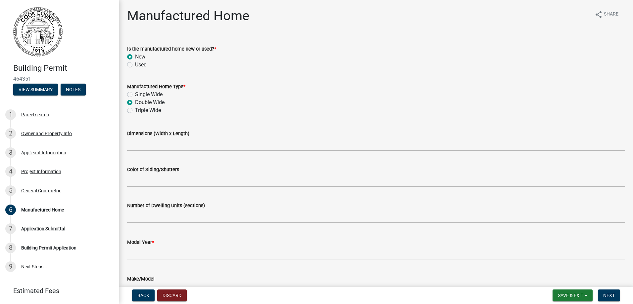
radio input "true"
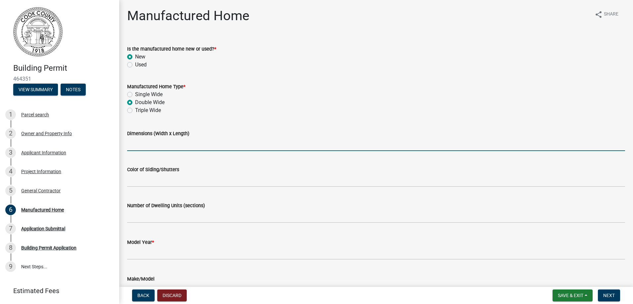
click at [175, 139] on input "Dimensions (Width x Length)" at bounding box center [376, 145] width 498 height 14
type input "56x28"
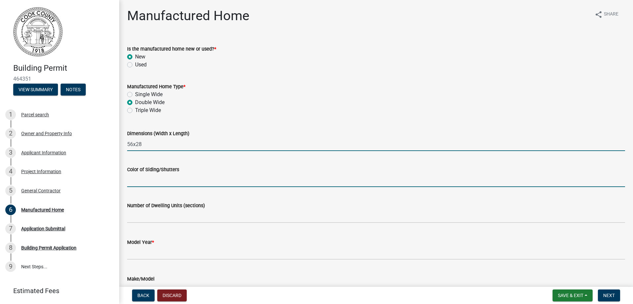
click at [168, 181] on input "Color of Siding/Shutters" at bounding box center [376, 181] width 498 height 14
